Goal: Task Accomplishment & Management: Manage account settings

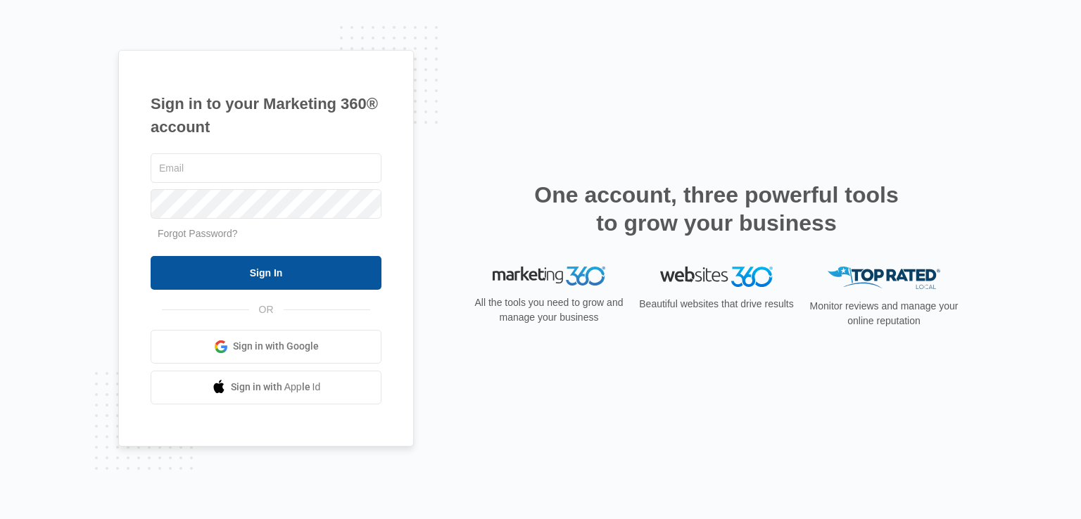
type input "[EMAIL_ADDRESS][DOMAIN_NAME]"
click at [294, 276] on input "Sign In" at bounding box center [266, 273] width 231 height 34
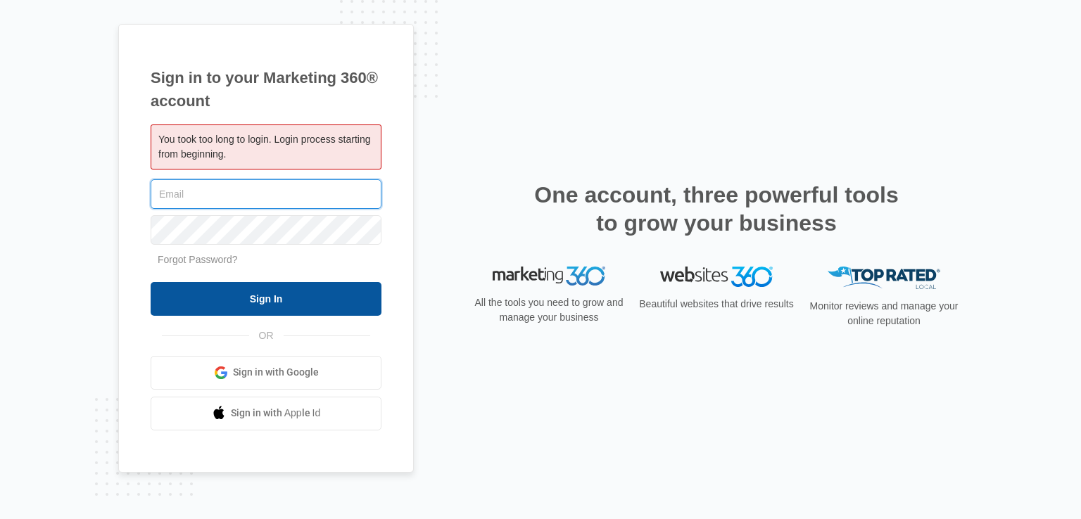
type input "[EMAIL_ADDRESS][DOMAIN_NAME]"
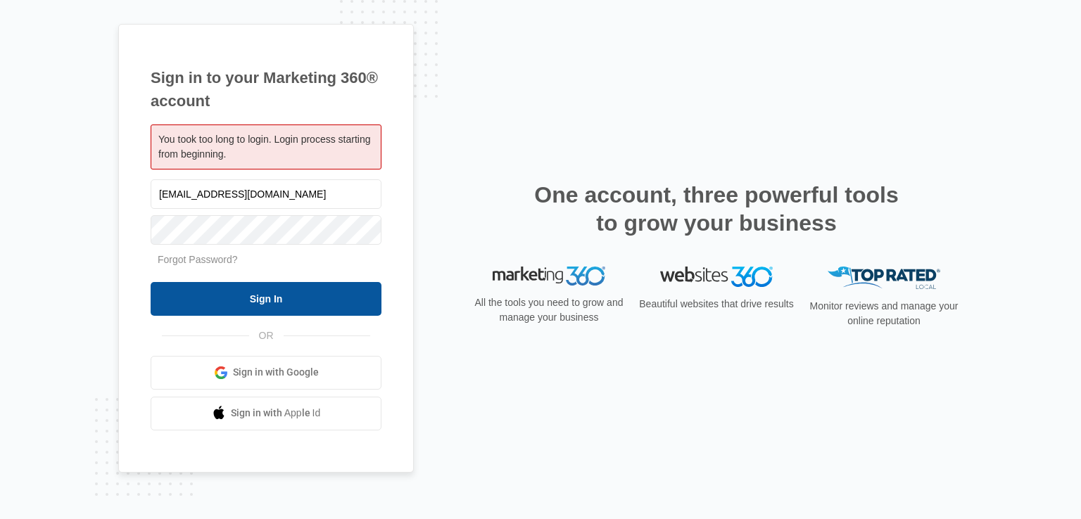
click at [268, 292] on input "Sign In" at bounding box center [266, 299] width 231 height 34
